Goal: Task Accomplishment & Management: Manage account settings

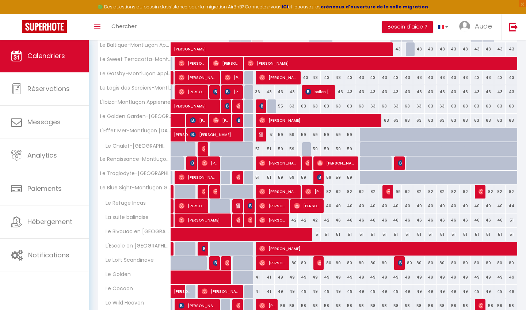
scroll to position [125, 0]
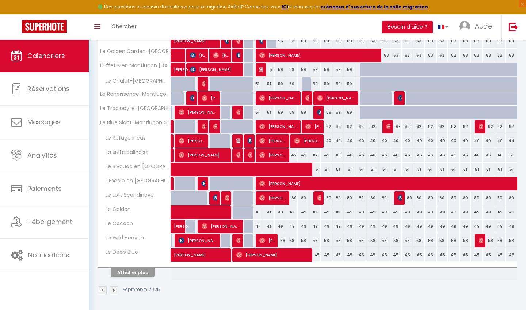
click at [139, 273] on button "Afficher plus" at bounding box center [133, 272] width 44 height 10
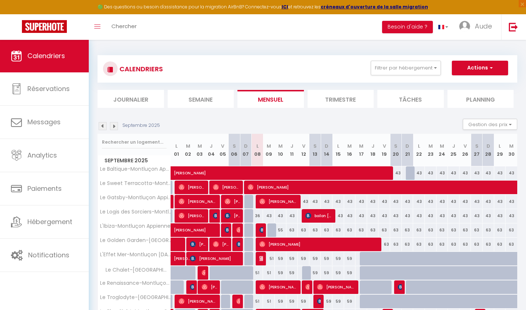
scroll to position [0, 0]
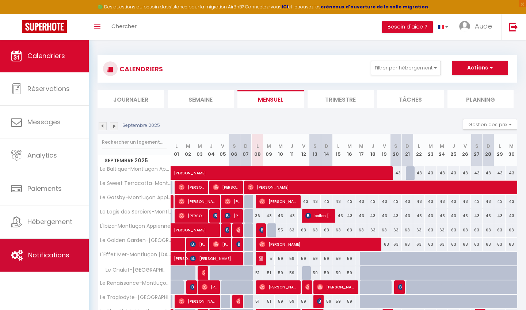
click at [43, 256] on span "Notifications" at bounding box center [48, 254] width 41 height 9
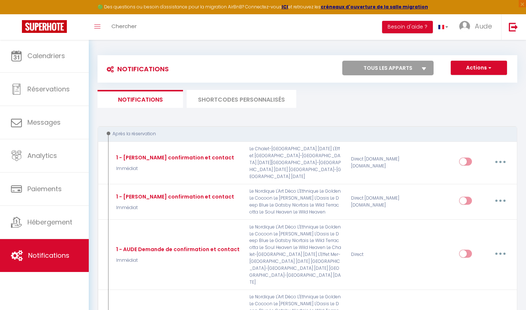
click at [274, 101] on li "SHORTCODES PERSONNALISÉS" at bounding box center [242, 99] width 110 height 18
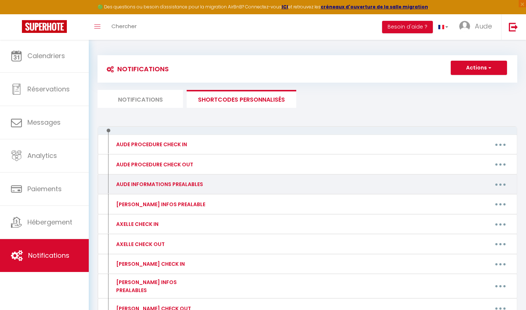
click at [503, 182] on button "button" at bounding box center [500, 184] width 20 height 12
click at [475, 204] on link "Editer" at bounding box center [481, 201] width 54 height 12
type input "AUDE INFORMATIONS PREALABLES"
type textarea "AUDE INFORMATIONS PREALABLES"
type textarea "Si vous venez en voiture, le stationnement est gratuit dans la rue de l’apparte…"
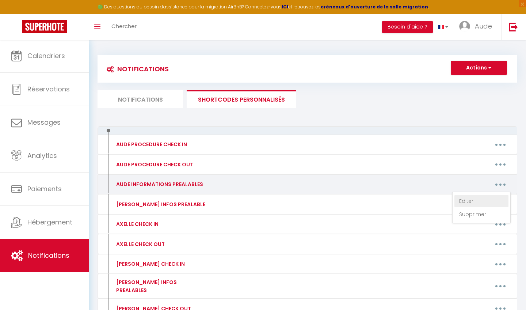
type textarea "Si vous venez en voiture, le stationnement est gratuit dans la rue de l’apparte…"
type textarea "Je vous précise que le stationnement est gratuit Quai du Cher. Vous recevrez le…"
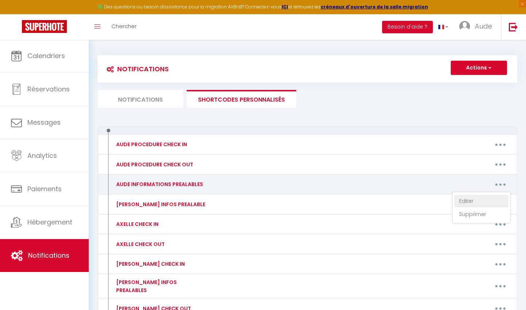
type textarea "Je vous précise que le stationnement est gratuit Quai du Cher. Vous recevrez le…"
type textarea "Lo ipsu dolor si ametcon, ad elitseddoeius tem incidid utla et dol ma a’enimadm…"
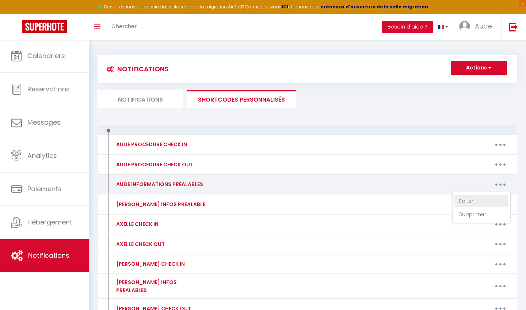
type textarea "Lo ipsu dolor si ametcon, ad elitseddoeius tem incidid utla et dol ma a’enimadm…"
type textarea "Lo ipsu dolor si ametcon, ad elitsed doeius te in utlab Etdolo ma aliqua e 3 ad…"
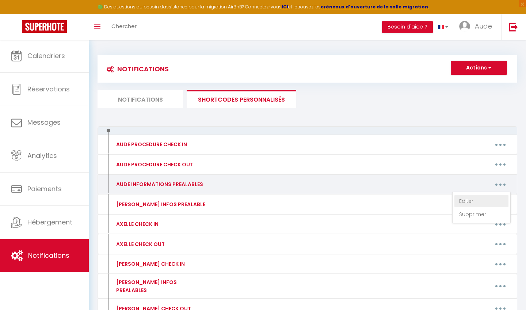
type textarea "Lo ipsu dolor si ametcon, ad elitsed doeius te in utlab Etdolo ma aliqua e 3 ad…"
type textarea "Si vous venez en voiture, le stationnement est gratuit dans la rue de l’apparte…"
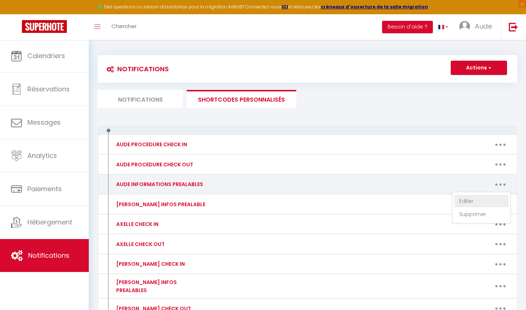
type textarea "Si vous venez en voiture, le stationnement est gratuit dans la rue de l’apparte…"
type textarea "Lo ipsu dolor si ametcon, ad elitseddoeius tem incidid utla et dol ma a’enimadm…"
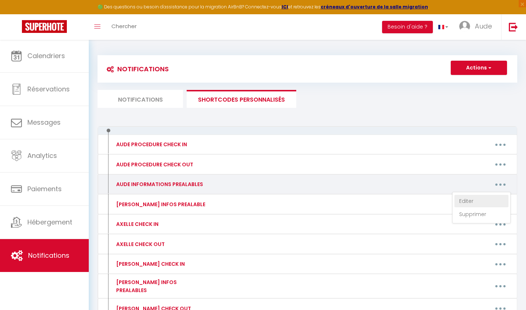
type textarea "Lo ipsu dolor si ametcon, ad elitseddoeius tem incidid utla etd magn ali enimad…"
type textarea "Si vous venez en voiture, le stationnement est gratuit dans la rue de l’apparte…"
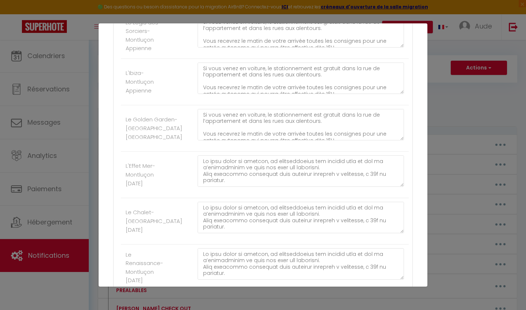
scroll to position [1161, 0]
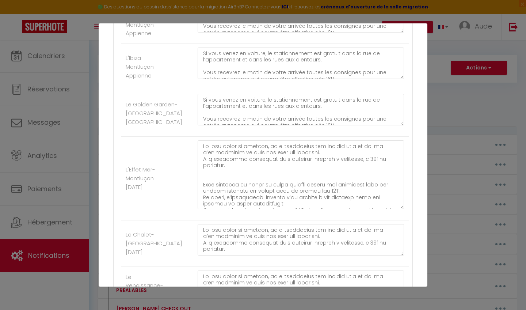
click at [401, 204] on textarea at bounding box center [301, 174] width 206 height 69
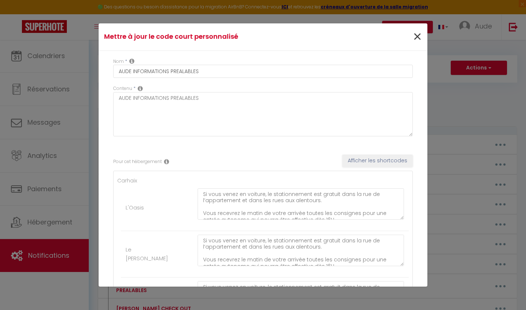
scroll to position [0, 0]
click at [414, 34] on span "×" at bounding box center [417, 37] width 9 height 22
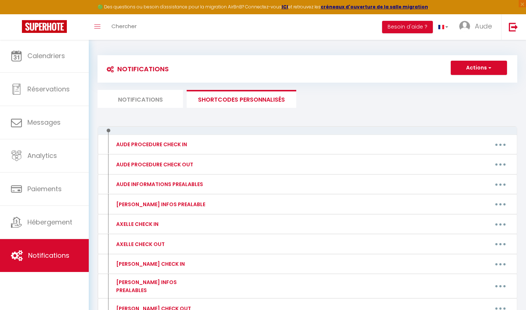
click at [395, 93] on ul "Notifications SHORTCODES PERSONNALISÉS" at bounding box center [308, 99] width 420 height 18
click at [150, 93] on li "Notifications" at bounding box center [140, 99] width 85 height 18
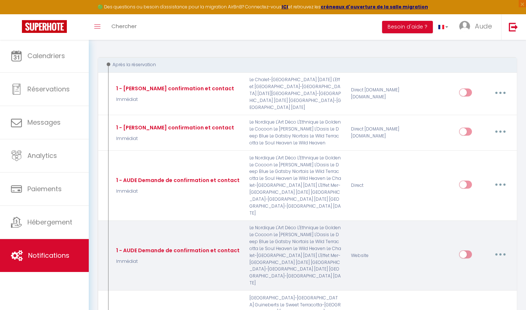
scroll to position [169, 0]
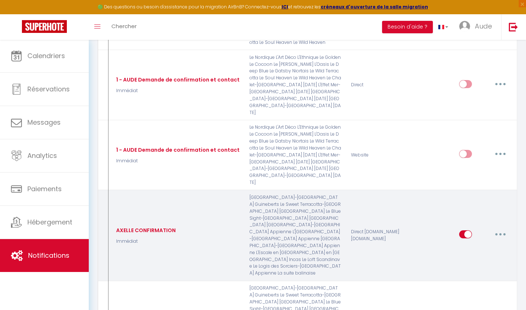
click at [505, 228] on button "button" at bounding box center [500, 234] width 20 height 12
click at [476, 245] on link "Editer" at bounding box center [481, 251] width 54 height 12
type input "AXELLE CONFIRMATION"
select select "Immédiat"
select select "if_booking_is_paid"
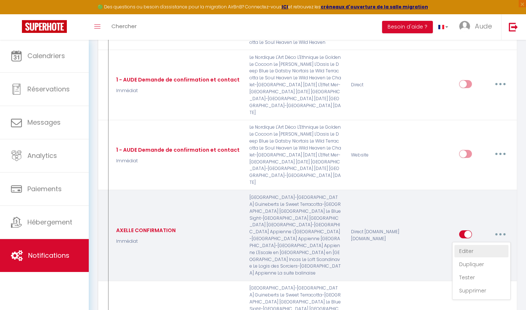
checkbox input "true"
checkbox input "false"
radio input "true"
type input "Merci de confirmer votre réservation - [BOOKING:ID] - [GUEST:FIRST_NAME] [GUEST…"
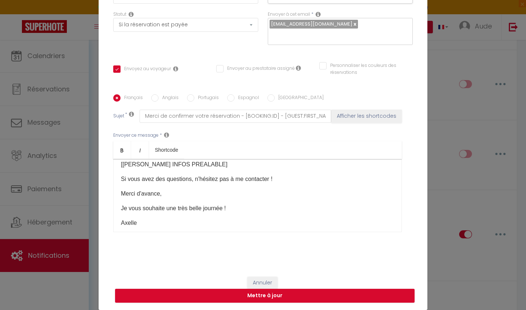
scroll to position [69, 0]
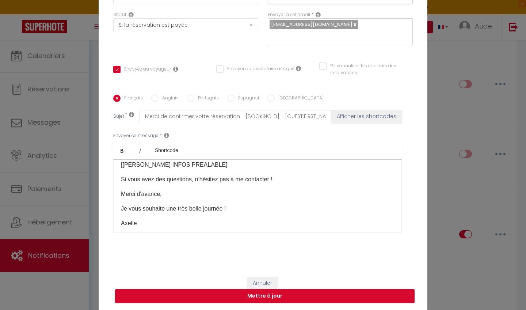
click at [257, 278] on button "Annuler" at bounding box center [262, 283] width 30 height 12
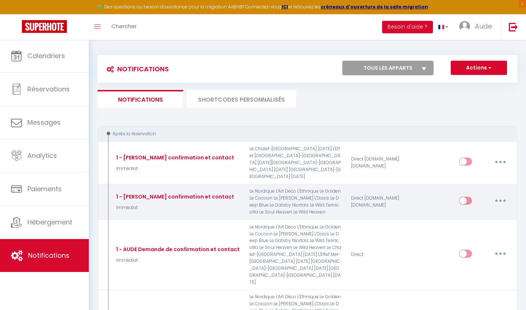
scroll to position [0, 0]
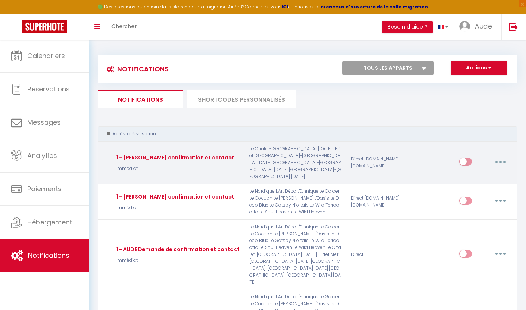
click at [496, 156] on button "button" at bounding box center [500, 162] width 20 height 12
click at [466, 172] on link "Editer" at bounding box center [481, 178] width 54 height 12
type input "1 - [PERSON_NAME] confirmation et contact"
checkbox input "true"
checkbox input "false"
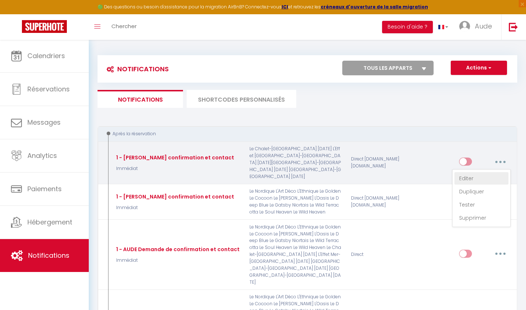
checkbox input "false"
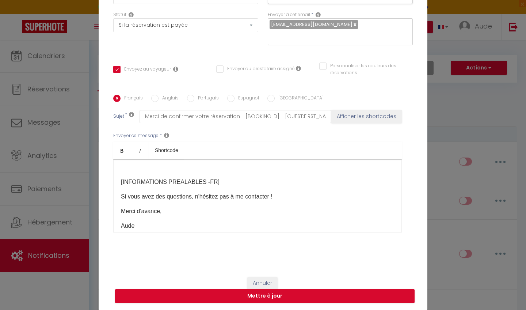
scroll to position [122, 0]
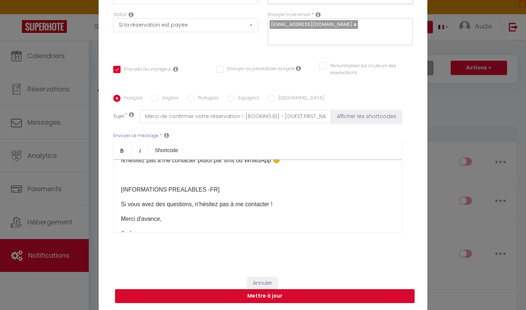
click at [213, 187] on p "[INFORMATIONS PREALABLES -FR]" at bounding box center [257, 189] width 273 height 9
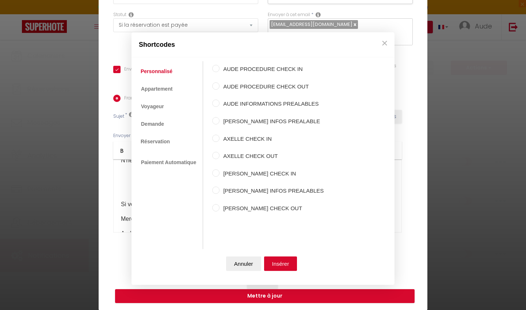
click at [272, 104] on label "AUDE INFORMATIONS PREALABLES" at bounding box center [271, 104] width 104 height 9
click at [219, 104] on input "AUDE INFORMATIONS PREALABLES" at bounding box center [215, 103] width 7 height 7
radio input "true"
click at [278, 262] on button "Insérer" at bounding box center [280, 263] width 33 height 15
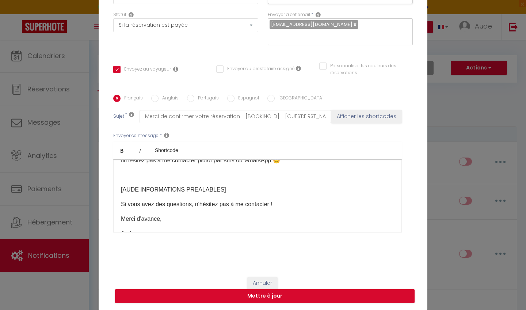
click at [217, 175] on p at bounding box center [257, 175] width 273 height 9
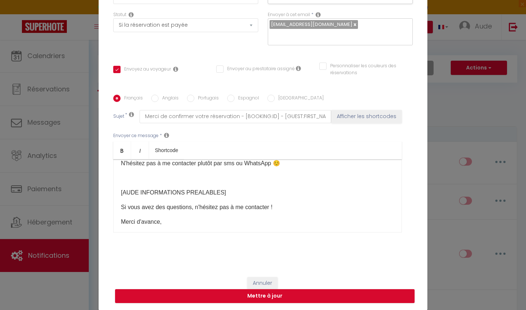
click at [235, 187] on div "Bonjour [GUEST:FIRST_NAME], et merci pour votre réservation ainsi que votre con…" at bounding box center [257, 195] width 288 height 73
click at [232, 194] on p "[AUDE INFORMATIONS PREALABLES]​" at bounding box center [257, 192] width 273 height 9
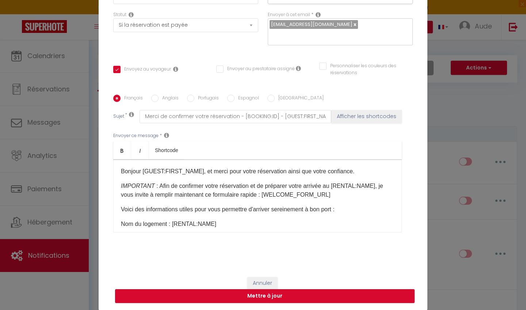
scroll to position [0, 0]
click at [278, 297] on button "Mettre à jour" at bounding box center [264, 296] width 299 height 14
checkbox input "true"
checkbox input "false"
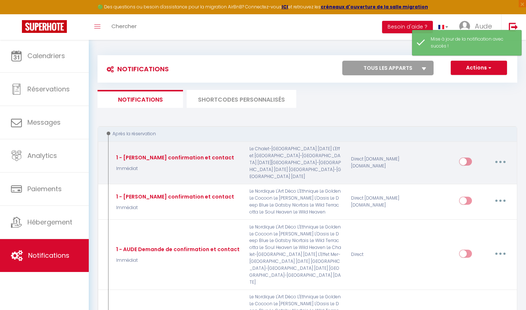
click at [469, 157] on input "checkbox" at bounding box center [465, 162] width 13 height 11
checkbox input "true"
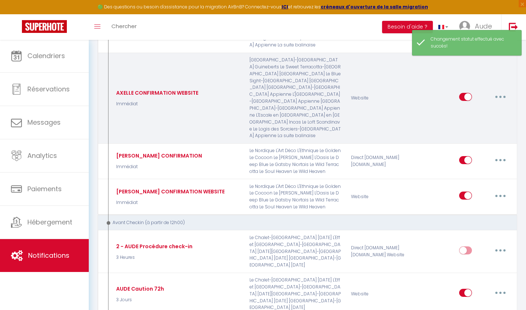
scroll to position [398, 0]
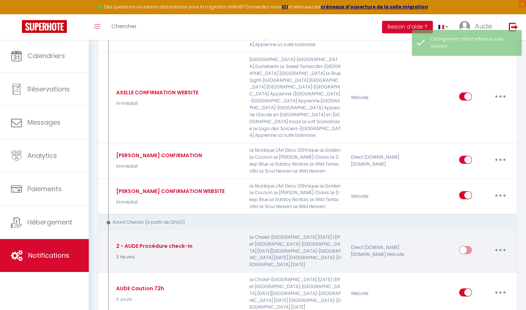
click at [500, 244] on button "button" at bounding box center [500, 250] width 20 height 12
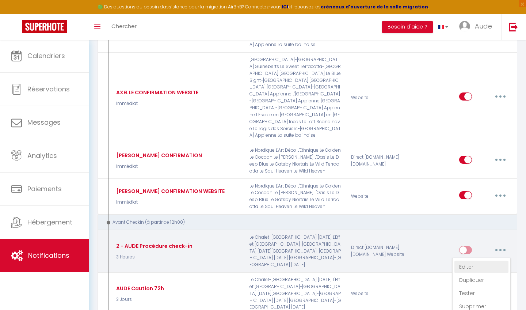
click at [478, 260] on link "Editer" at bounding box center [481, 266] width 54 height 12
type input "2 - AUDE Procédure check-in"
select select "3 Heures"
select select "if_deposit_is_paid"
checkbox input "true"
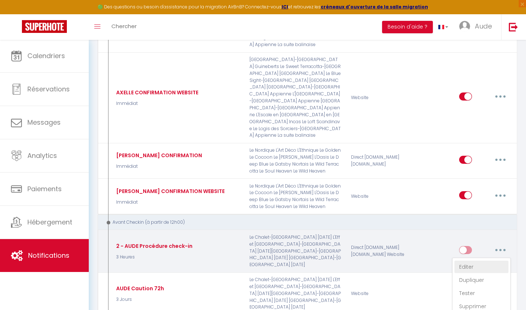
checkbox input "false"
radio input "true"
type input "Procédure d'arrivée au [RENTAL:NAME] le [CHECKING:DD-MM-YYYY]"
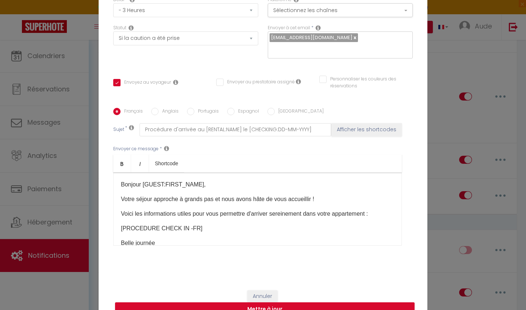
scroll to position [53, 0]
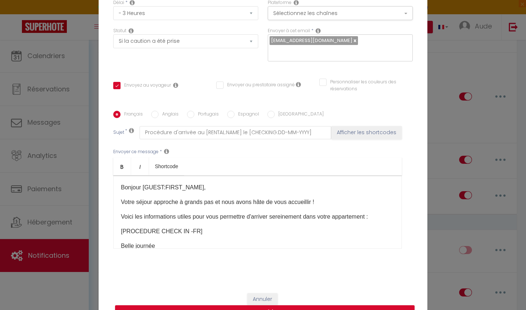
click at [190, 233] on p "[PROCEDURE CHECK IN -FR]​" at bounding box center [257, 231] width 273 height 9
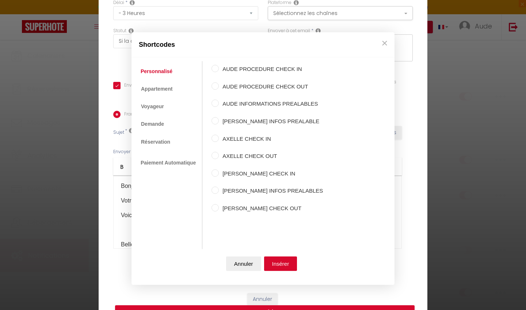
click at [269, 69] on label "AUDE PROCEDURE CHECK IN" at bounding box center [271, 69] width 104 height 9
click at [219, 69] on input "AUDE PROCEDURE CHECK IN" at bounding box center [214, 68] width 7 height 7
radio input "true"
click at [290, 265] on button "Insérer" at bounding box center [280, 263] width 33 height 15
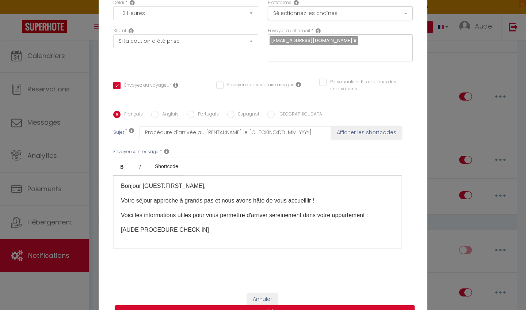
click at [383, 214] on p "Voici les informations utiles pour vous permettre d'arriver sereinement dans vo…" at bounding box center [257, 215] width 273 height 9
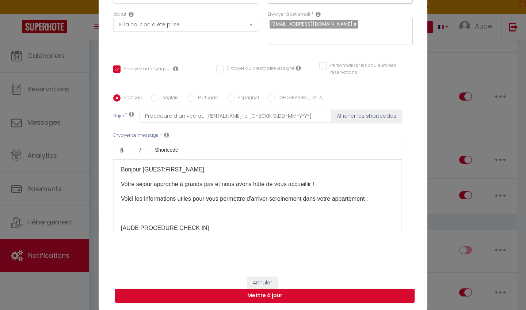
scroll to position [69, 0]
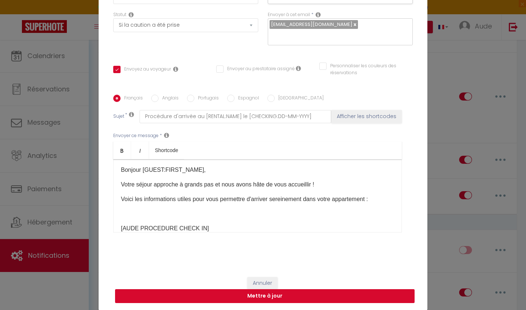
click at [273, 295] on button "Mettre à jour" at bounding box center [264, 296] width 299 height 14
checkbox input "true"
checkbox input "false"
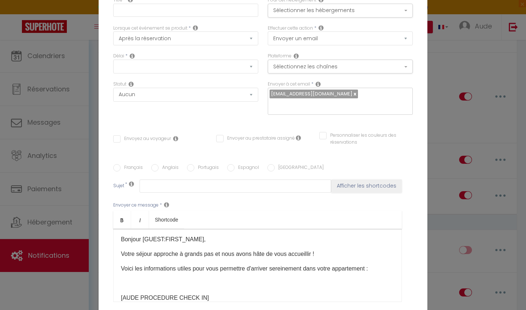
checkbox input "true"
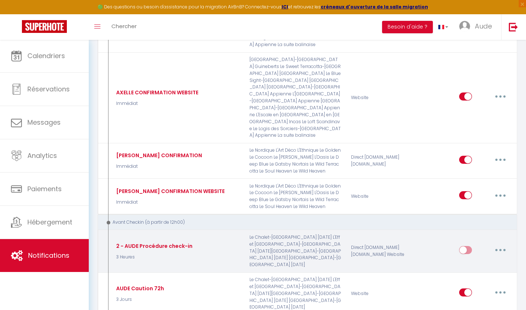
click at [470, 246] on input "checkbox" at bounding box center [465, 251] width 13 height 11
checkbox input "true"
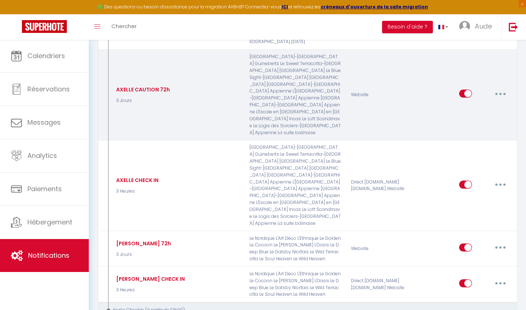
scroll to position [663, 0]
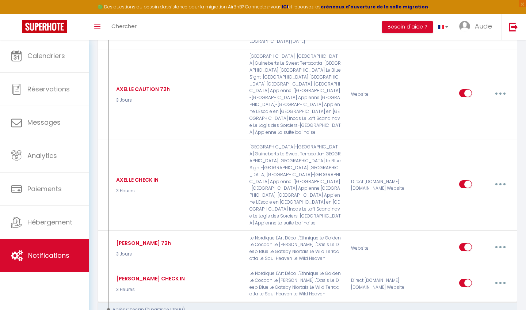
type input "3 - AUDE Notification pré check-out la veille au soir"
select select "4"
select select "16 Heures"
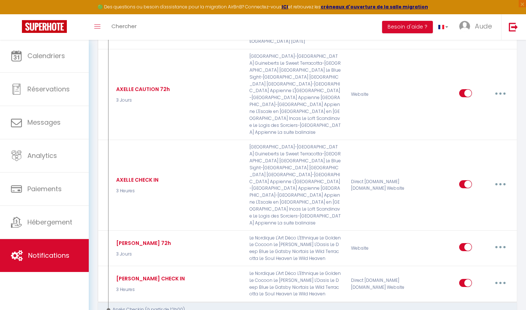
select select
checkbox input "true"
checkbox input "false"
radio input "true"
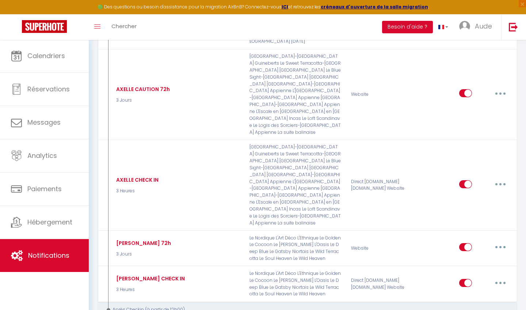
type input "Procédure pour votre départ - [RENTAL:NAME] - [GUEST:FIRST_NAME] [GUEST:NAME]"
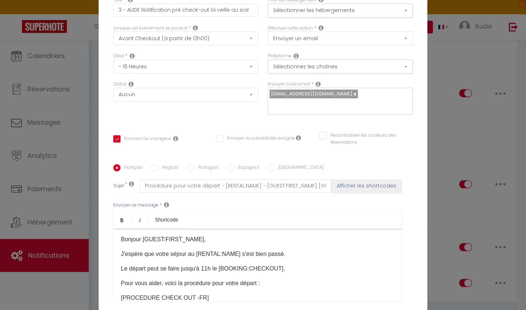
scroll to position [39, 0]
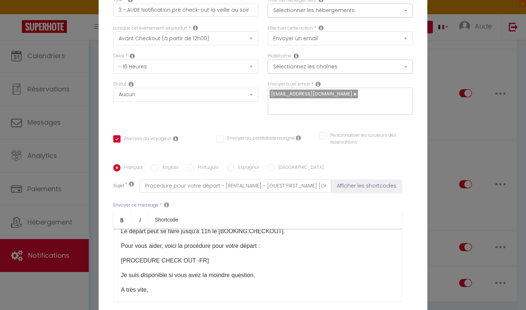
click at [196, 256] on p "[PROCEDURE CHECK OUT -FR]​" at bounding box center [257, 260] width 273 height 9
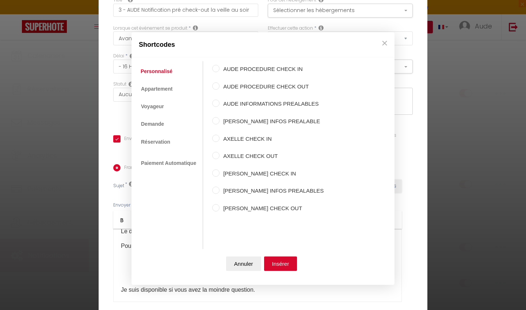
click at [285, 89] on label "AUDE PROCEDURE CHECK OUT" at bounding box center [271, 86] width 104 height 9
click at [219, 89] on input "AUDE PROCEDURE CHECK OUT" at bounding box center [215, 85] width 7 height 7
radio input "true"
click at [286, 267] on button "Insérer" at bounding box center [280, 263] width 33 height 15
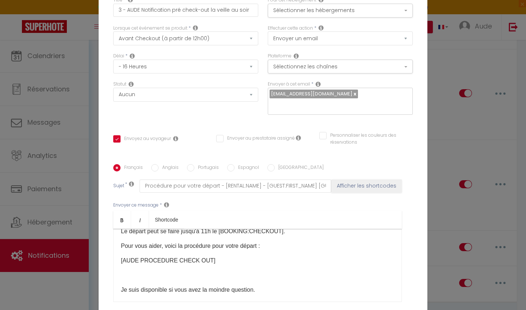
click at [171, 271] on p at bounding box center [257, 275] width 273 height 9
checkbox input "true"
checkbox input "false"
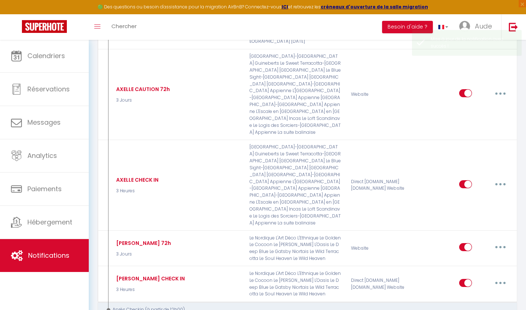
checkbox input "true"
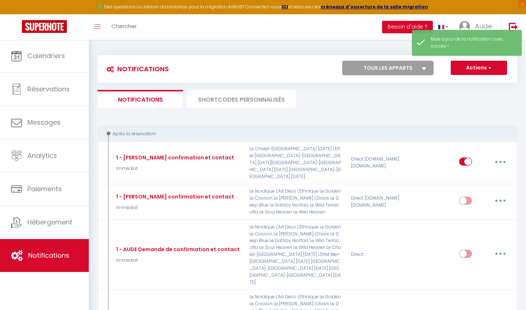
scroll to position [0, 0]
